Goal: Task Accomplishment & Management: Use online tool/utility

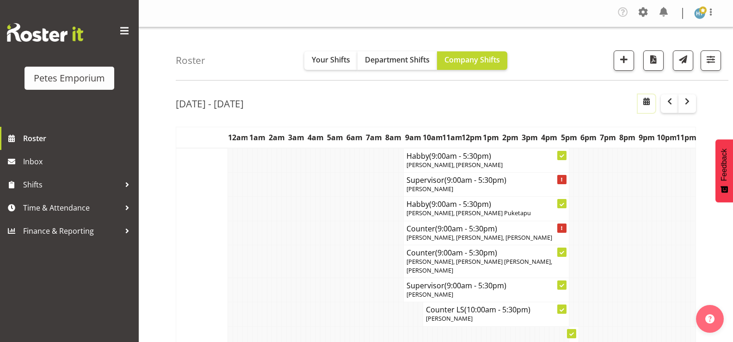
click at [645, 101] on span "button" at bounding box center [646, 101] width 11 height 11
select select "8"
select select "2025"
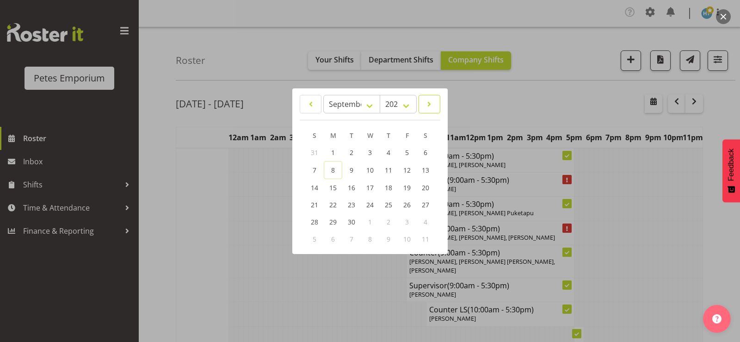
click at [432, 102] on span at bounding box center [429, 103] width 10 height 11
select select "9"
click at [405, 173] on span "10" at bounding box center [406, 170] width 7 height 9
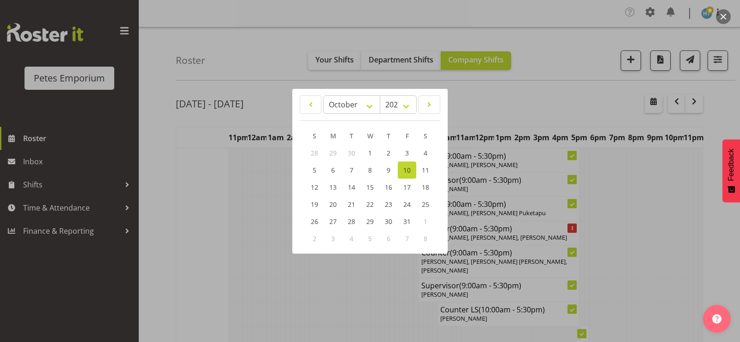
click at [160, 214] on div at bounding box center [370, 171] width 740 height 342
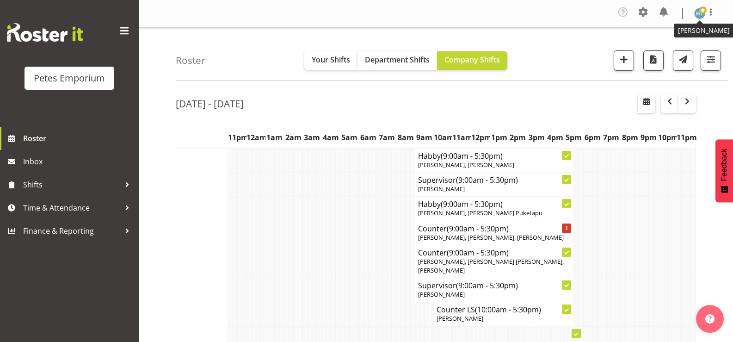
click at [701, 16] on img at bounding box center [699, 13] width 11 height 11
click at [659, 52] on link "Log Out" at bounding box center [671, 51] width 89 height 17
